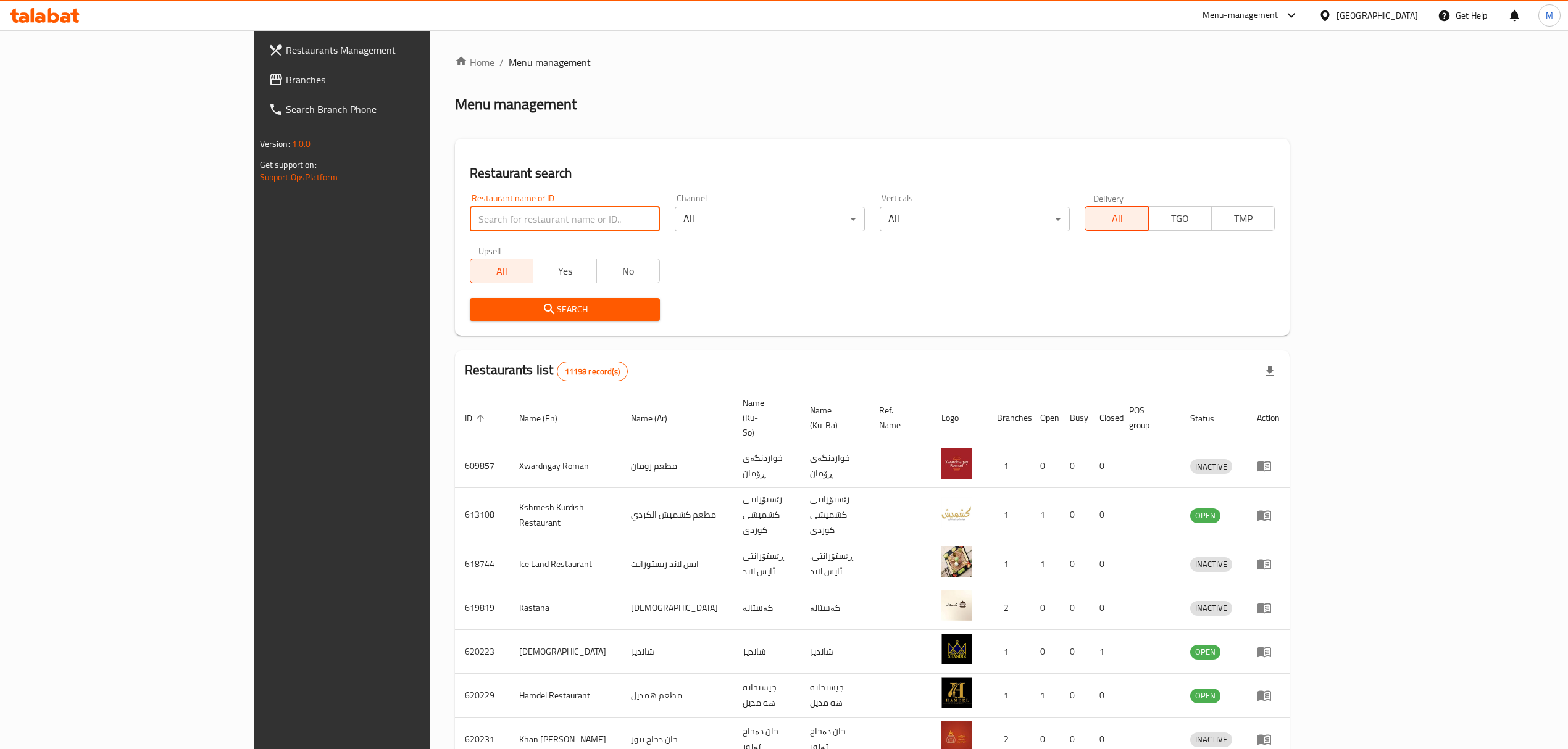
click at [469, 208] on input "search" at bounding box center [564, 219] width 190 height 25
click at [469, 221] on input "search" at bounding box center [564, 219] width 190 height 25
type input "لحم بعجين الموصلي"
click button "Search" at bounding box center [564, 309] width 190 height 23
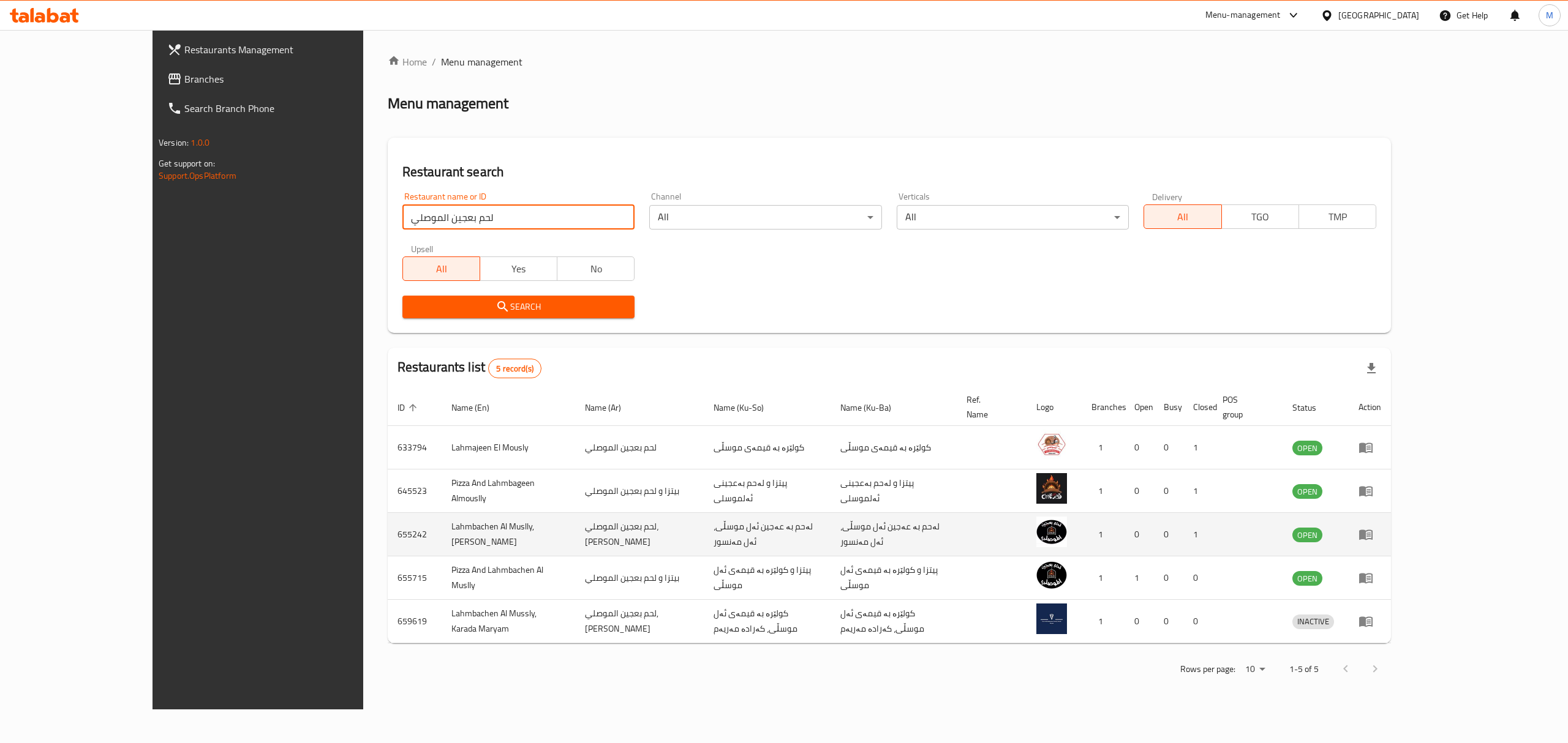
click at [446, 523] on td "Lahmbachen Al Muslly, [PERSON_NAME]" at bounding box center [508, 535] width 134 height 43
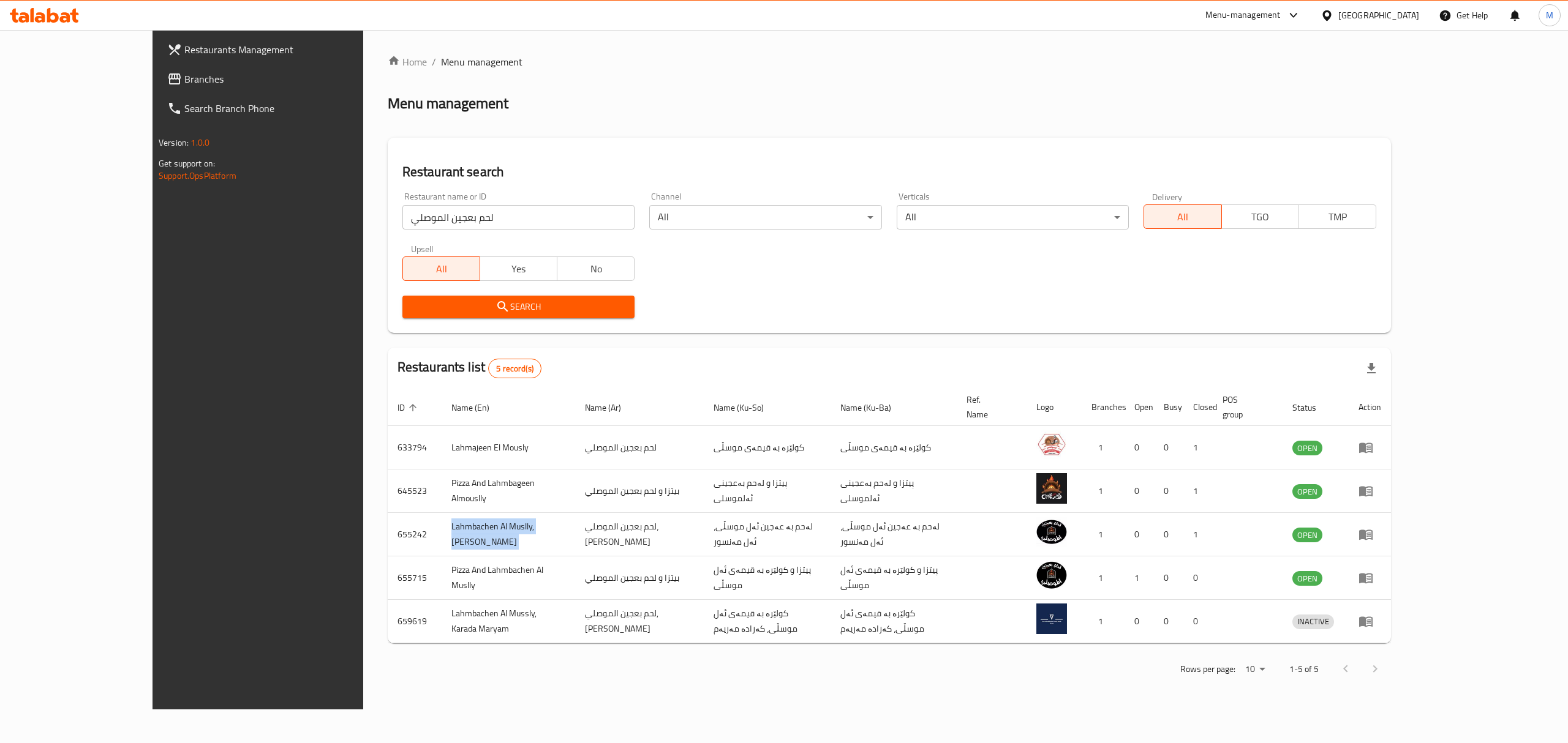
copy td "Lahmbachen Al Muslly, [PERSON_NAME]"
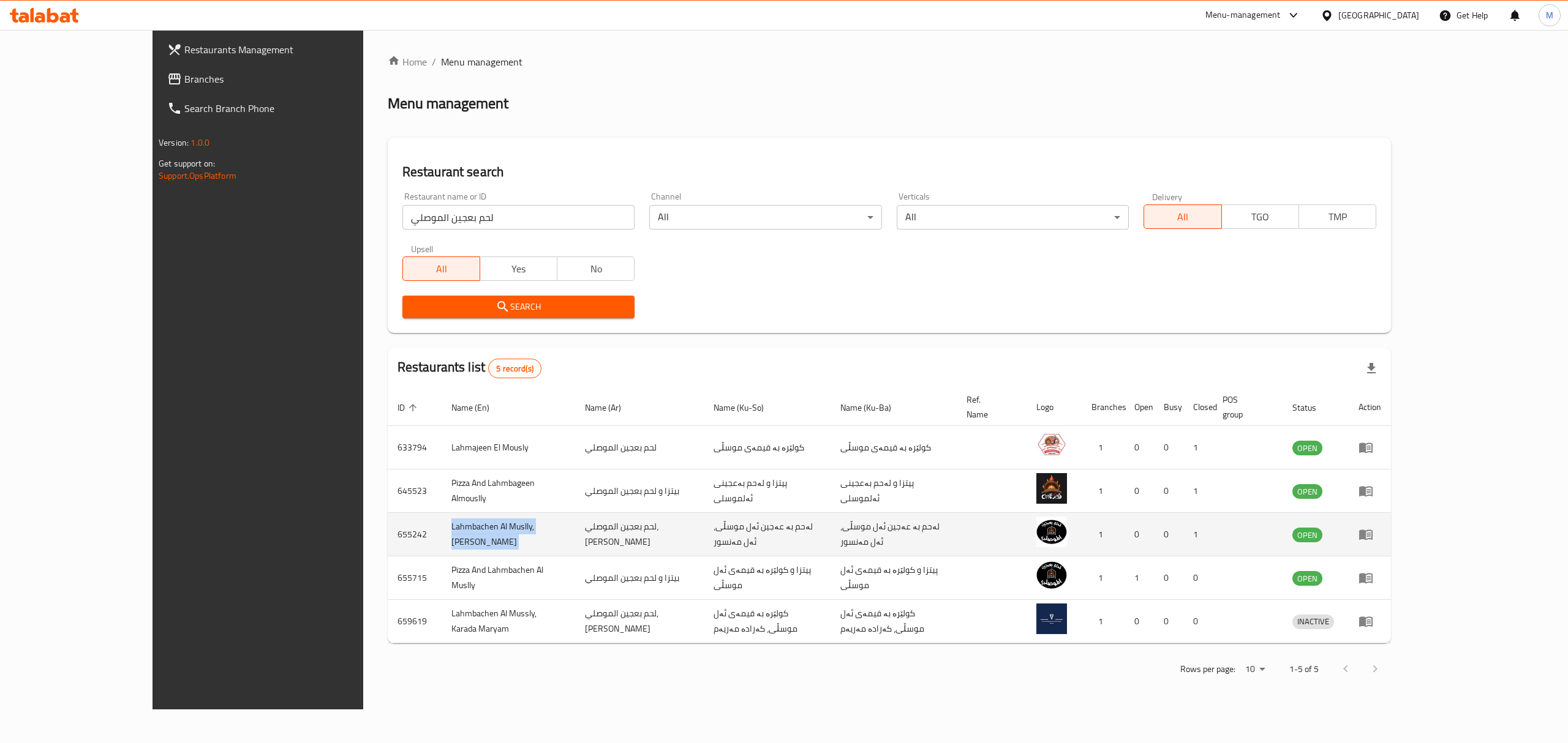
click at [447, 526] on td "Lahmbachen Al Muslly, [PERSON_NAME]" at bounding box center [508, 535] width 134 height 43
click at [388, 525] on td "655242" at bounding box center [414, 535] width 54 height 43
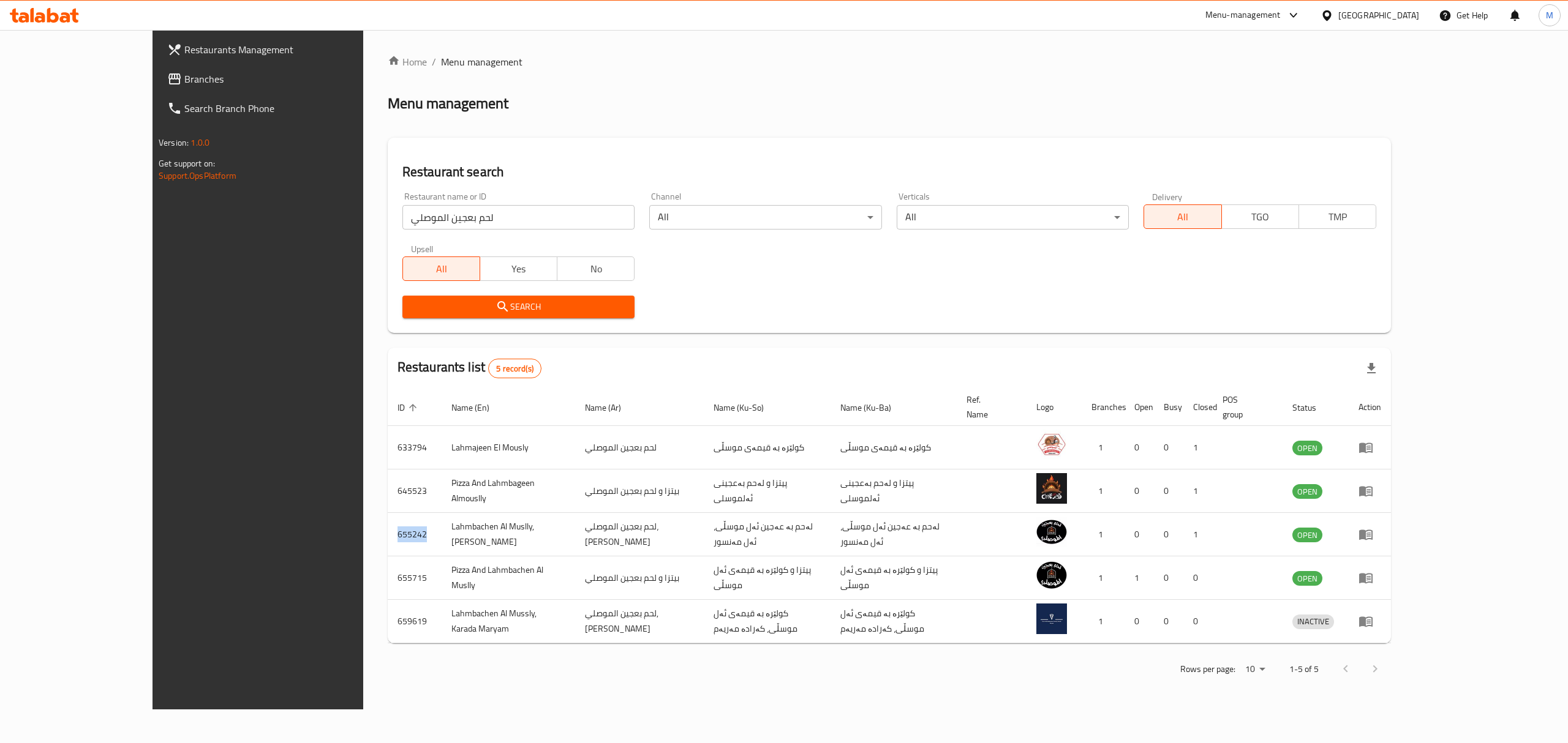
copy td "655242"
